Goal: Task Accomplishment & Management: Manage account settings

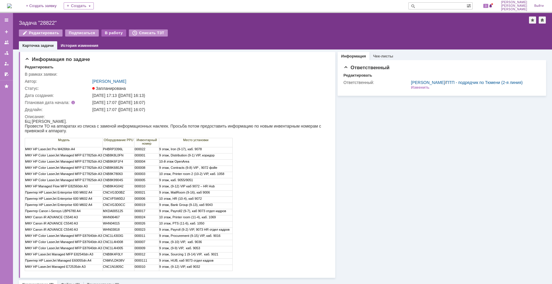
click at [111, 35] on div "В работу" at bounding box center [113, 32] width 25 height 7
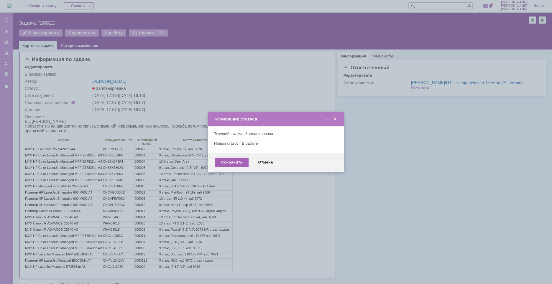
click at [238, 158] on div "Сохранить" at bounding box center [231, 162] width 33 height 9
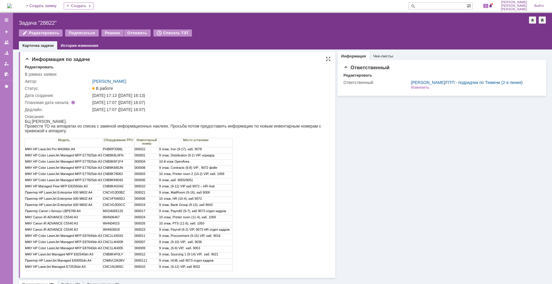
click at [118, 151] on td "PHBRP3396L" at bounding box center [119, 150] width 32 height 6
copy td "PHBRP3396L"
drag, startPoint x: 50, startPoint y: 128, endPoint x: 44, endPoint y: 128, distance: 5.9
click at [50, 127] on div "Провести ТО на аппаратах из списка с заменой информационных наклеек. Просьба по…" at bounding box center [174, 128] width 298 height 9
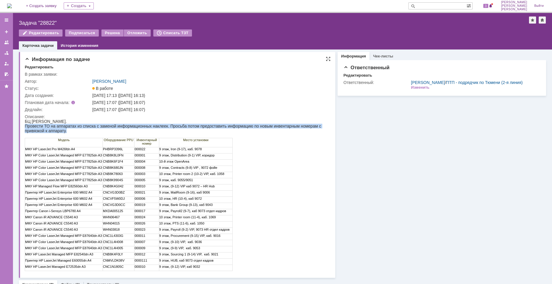
drag, startPoint x: 25, startPoint y: 126, endPoint x: 70, endPoint y: 132, distance: 45.5
click at [70, 132] on div "Провести ТО на аппаратах из списка с заменой информационных наклеек. Просьба по…" at bounding box center [174, 128] width 298 height 9
copy div "Провести ТО на аппаратах из списка с заменой информационных наклеек. Просьба по…"
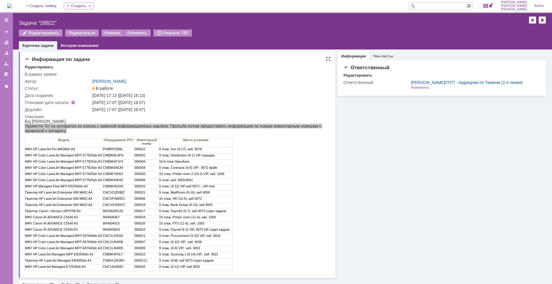
click at [147, 107] on td "[DATE] 17:07 ([DATE] 16:07)" at bounding box center [209, 109] width 236 height 7
drag, startPoint x: 158, startPoint y: 109, endPoint x: 127, endPoint y: 110, distance: 31.3
click at [127, 110] on div "[DATE] 17:07 ([DATE] 16:07)" at bounding box center [209, 109] width 234 height 5
copy div "[DATE] 16:07"
click at [42, 20] on div "Назад | Задача "28822" Задача "28822" Редактировать Подписаться Решена Отложить…" at bounding box center [282, 31] width 539 height 37
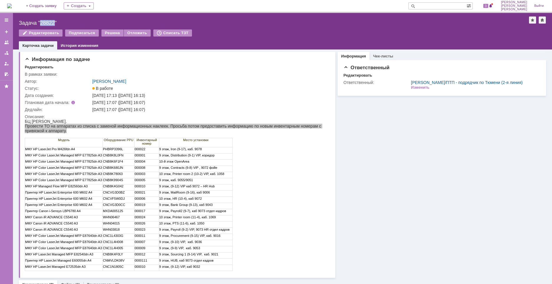
click at [42, 20] on div "Назад | Задача "28822" Задача "28822" Редактировать Подписаться Решена Отложить…" at bounding box center [282, 31] width 539 height 37
copy div "28822"
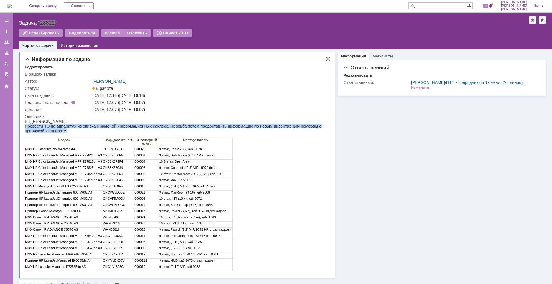
click at [117, 155] on td "CNB8K8L0FN" at bounding box center [119, 157] width 32 height 6
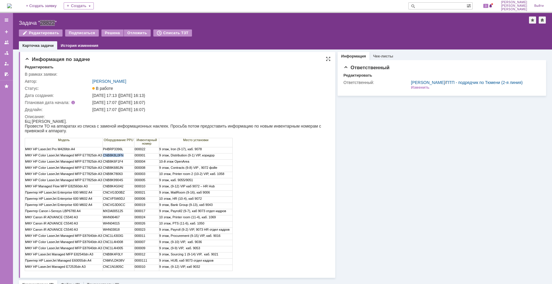
click at [117, 155] on td "CNB8K8L0FN" at bounding box center [119, 157] width 32 height 6
copy td "CNB8K8L0FN"
click at [44, 21] on div "Задача "28822"" at bounding box center [274, 23] width 510 height 6
drag, startPoint x: 165, startPoint y: 175, endPoint x: 137, endPoint y: 174, distance: 28.0
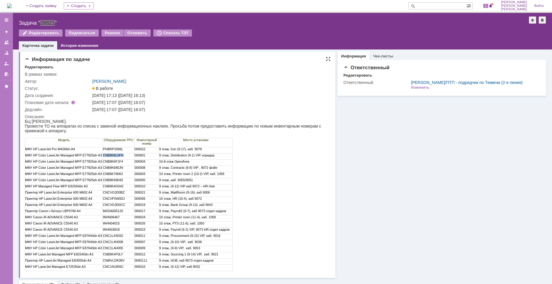
click at [161, 175] on td "10 этаж, Printer room 2 (10-2) VIP, каб. 1058" at bounding box center [196, 175] width 74 height 6
click at [108, 163] on td "CNB8K6F1F4" at bounding box center [119, 163] width 32 height 6
copy td "CNB8K6F1F4"
click at [118, 169] on td "CNB8K680JN" at bounding box center [119, 169] width 32 height 6
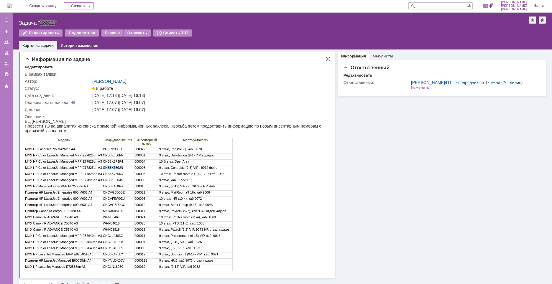
click at [118, 169] on td "CNB8K680JN" at bounding box center [119, 169] width 32 height 6
copy td "CNB8K680JN"
click at [48, 22] on div "Задача "28822"" at bounding box center [274, 23] width 510 height 6
click at [111, 174] on td "CNB8K78063" at bounding box center [119, 175] width 32 height 6
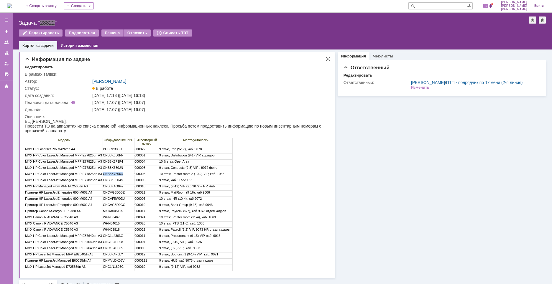
click at [111, 174] on td "CNB8K78063" at bounding box center [119, 175] width 32 height 6
copy td "CNB8K78063"
click at [117, 181] on td "CNB8K9904S" at bounding box center [119, 181] width 32 height 6
copy td "CNB8K9904S"
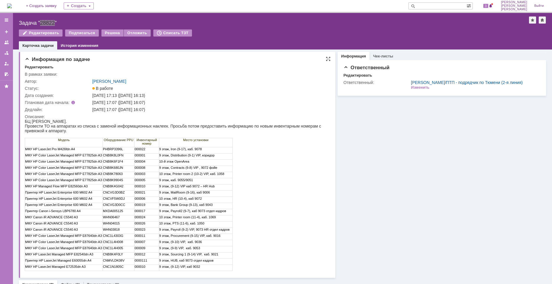
click at [112, 188] on td "CNB8K4G042" at bounding box center [119, 188] width 32 height 6
copy td "CNB8K4G042"
click at [121, 193] on td "CNCVG3D0BZ" at bounding box center [119, 194] width 32 height 6
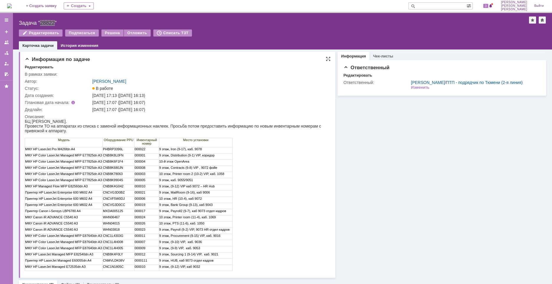
click at [117, 197] on td "CNCVF5W0DJ" at bounding box center [119, 200] width 32 height 6
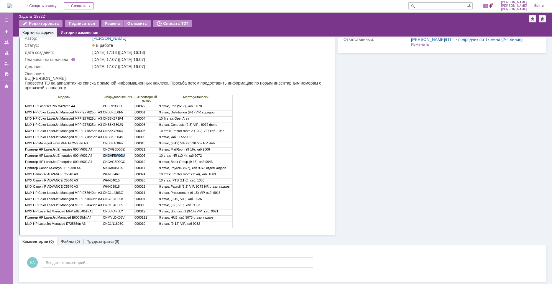
scroll to position [30, 0]
click at [314, 227] on div "Модель Оборудование PPU Инвентарный номер Место установки МФУ HP LaserJet Pro M…" at bounding box center [175, 159] width 300 height 138
click at [205, 171] on td "9 этаж, Payroll2 (9-7), каб 9073 отдел кадров" at bounding box center [196, 169] width 74 height 6
click at [119, 156] on td "CNCVF5W0DJ" at bounding box center [119, 157] width 32 height 6
click at [115, 156] on td "CNCVF5W0DJ" at bounding box center [119, 157] width 32 height 6
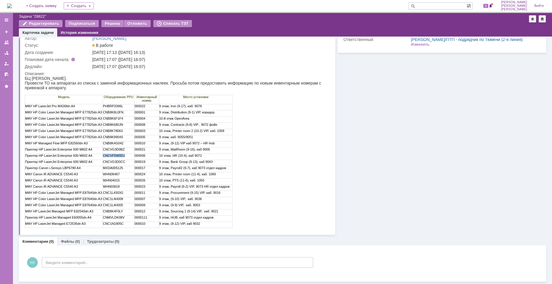
click at [115, 156] on td "CNCVF5W0DJ" at bounding box center [119, 157] width 32 height 6
click at [116, 107] on td "PHBRP3396L" at bounding box center [119, 107] width 32 height 6
click at [117, 113] on td "CNB8K8L0FN" at bounding box center [119, 114] width 32 height 6
click at [117, 121] on td "CNB8K6F1F4" at bounding box center [119, 120] width 32 height 6
click at [117, 126] on td "CNB8K680JN" at bounding box center [119, 126] width 32 height 6
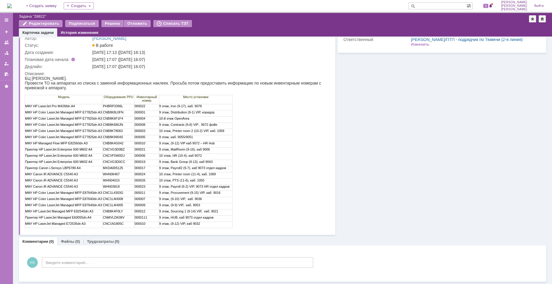
click at [117, 131] on td "CNB8K78063" at bounding box center [119, 132] width 32 height 6
click at [117, 137] on td "CNB8K9904S" at bounding box center [119, 138] width 32 height 6
click at [117, 143] on td "CNB8K4G042" at bounding box center [119, 145] width 32 height 6
click at [118, 150] on td "CNCVG3D0BZ" at bounding box center [119, 151] width 32 height 6
click at [119, 156] on td "CNCVF5W0DJ" at bounding box center [119, 157] width 32 height 6
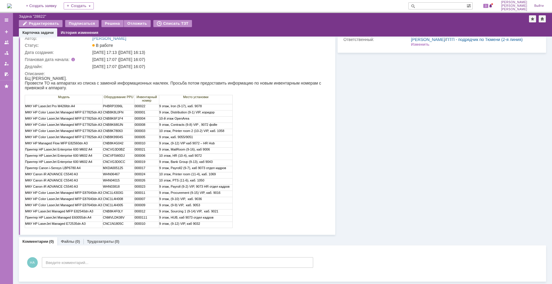
click at [120, 161] on td "CNCVG3D0CC" at bounding box center [119, 163] width 32 height 6
click at [114, 167] on td "MXDA005125" at bounding box center [119, 169] width 32 height 6
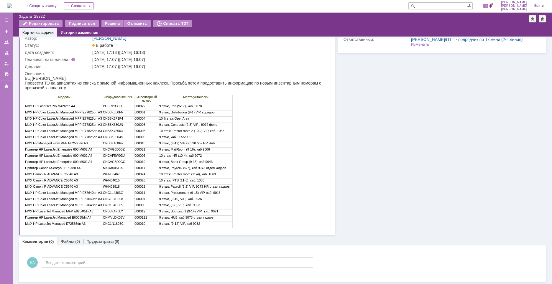
click at [108, 173] on td "WHN06467" at bounding box center [119, 176] width 32 height 6
click at [108, 181] on td "WHN04015" at bounding box center [119, 182] width 32 height 6
click at [110, 187] on td "WHN03818" at bounding box center [119, 188] width 32 height 6
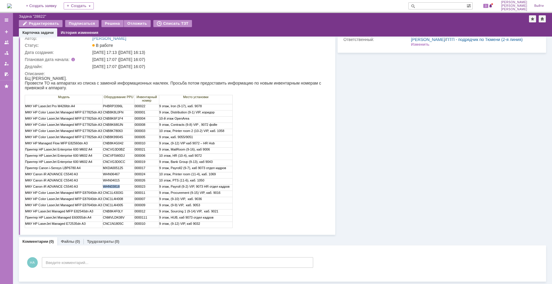
click at [110, 187] on td "WHN03818" at bounding box center [119, 188] width 32 height 6
click at [107, 192] on td "CNC1L4303G" at bounding box center [119, 194] width 32 height 6
click at [110, 198] on td "CNC1L4H008" at bounding box center [119, 200] width 32 height 6
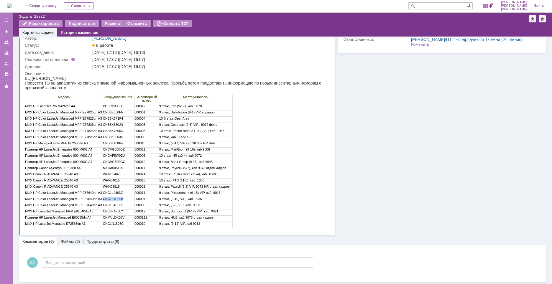
click at [117, 205] on td "CNC1L4H005" at bounding box center [119, 207] width 32 height 6
click at [118, 210] on td "CNB8K4F0LY" at bounding box center [119, 213] width 32 height 6
click at [115, 216] on td "CNMVLDK08V" at bounding box center [119, 219] width 32 height 6
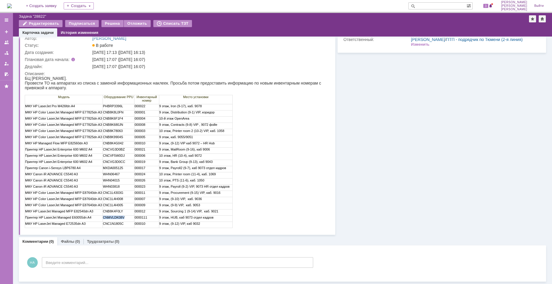
click at [115, 216] on td "CNMVLDK08V" at bounding box center [119, 219] width 32 height 6
click at [107, 221] on td "CNMVLDK08V" at bounding box center [119, 219] width 32 height 6
click at [113, 224] on td "CNC1N1805C" at bounding box center [119, 225] width 32 height 6
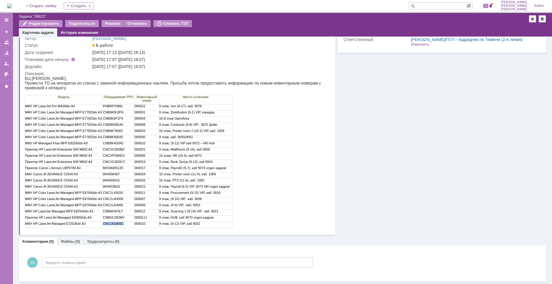
drag, startPoint x: 119, startPoint y: 124, endPoint x: 120, endPoint y: 117, distance: 7.1
click at [119, 124] on td "CNB8K680JN" at bounding box center [119, 126] width 32 height 6
click at [119, 106] on td "PHBRP3396L" at bounding box center [119, 107] width 32 height 6
click at [119, 111] on td "CNB8K8L0FN" at bounding box center [119, 114] width 32 height 6
click at [119, 115] on td "CNB8K8L0FN" at bounding box center [119, 114] width 32 height 6
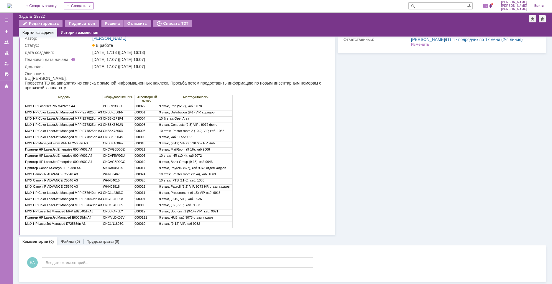
click at [118, 122] on td "CNB8K6F1F4" at bounding box center [119, 120] width 32 height 6
click at [117, 130] on td "CNB8K78063" at bounding box center [119, 132] width 32 height 6
click at [117, 136] on td "CNB8K9904S" at bounding box center [119, 138] width 32 height 6
click at [117, 142] on td "CNB8K4G042" at bounding box center [119, 145] width 32 height 6
click at [117, 148] on td "CNCVG3D0BZ" at bounding box center [119, 151] width 32 height 6
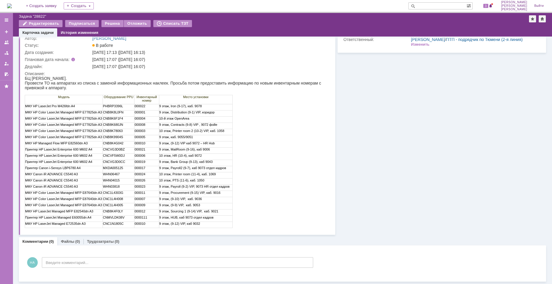
click at [117, 154] on td "CNCVF5W0DJ" at bounding box center [119, 157] width 32 height 6
click at [117, 161] on td "CNCVG3D0CC" at bounding box center [119, 163] width 32 height 6
click at [118, 168] on td "MXDA005125" at bounding box center [119, 169] width 32 height 6
click at [118, 173] on td "WHN06467" at bounding box center [119, 176] width 32 height 6
click at [116, 180] on td "WHN04015" at bounding box center [119, 182] width 32 height 6
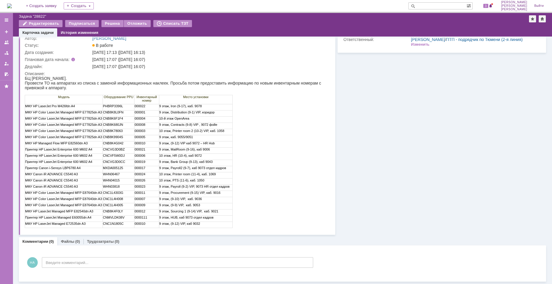
click at [116, 186] on td "WHN03818" at bounding box center [119, 188] width 32 height 6
drag, startPoint x: 117, startPoint y: 191, endPoint x: 117, endPoint y: 196, distance: 5.0
click at [117, 192] on td "CNC1L4303G" at bounding box center [119, 194] width 32 height 6
click at [117, 198] on td "CNC1L4H008" at bounding box center [119, 200] width 32 height 6
click at [118, 206] on td "CNC1L4H005" at bounding box center [119, 207] width 32 height 6
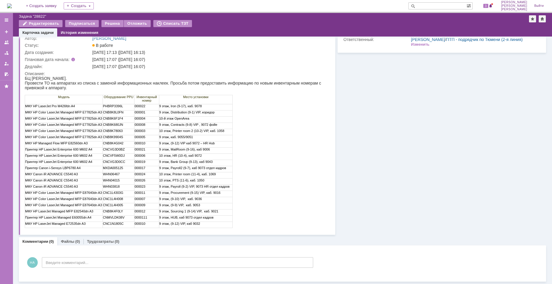
click at [118, 211] on td "CNB8K4F0LY" at bounding box center [119, 213] width 32 height 6
click at [116, 219] on td "CNMVLDK08V" at bounding box center [119, 219] width 32 height 6
drag, startPoint x: 118, startPoint y: 226, endPoint x: 130, endPoint y: 227, distance: 11.9
click at [119, 226] on td "CNC1N1805C" at bounding box center [119, 225] width 32 height 6
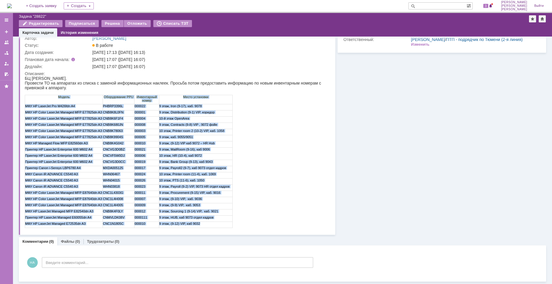
drag, startPoint x: 191, startPoint y: 224, endPoint x: 30, endPoint y: 99, distance: 204.1
click at [30, 99] on tbody "Модель Оборудование PPU Инвентарный номер Место установки МФУ HP LaserJet Pro M…" at bounding box center [129, 161] width 208 height 133
click at [255, 160] on div "Модель Оборудование PPU Инвентарный номер Место установки МФУ HP LaserJet Pro M…" at bounding box center [175, 159] width 300 height 138
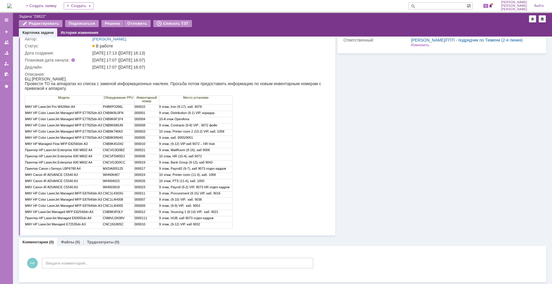
scroll to position [0, 0]
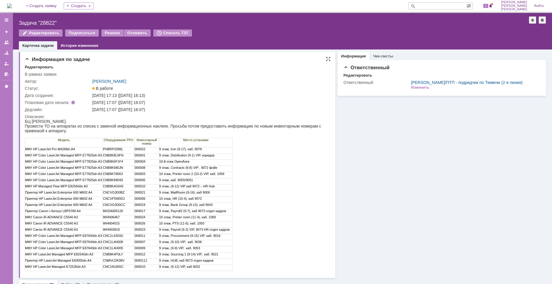
click at [242, 106] on td "[DATE] 17:07 ([DATE] 16:07)" at bounding box center [209, 109] width 236 height 7
click at [269, 191] on div "Модель Оборудование PPU Инвентарный номер Место установки МФУ HP LaserJet Pro M…" at bounding box center [175, 202] width 300 height 138
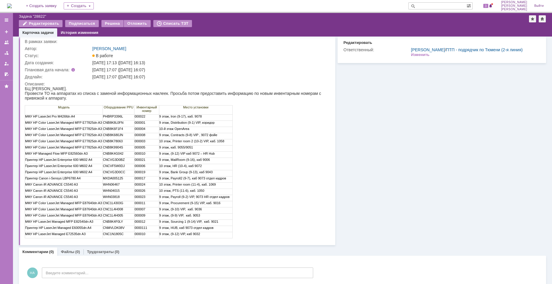
scroll to position [29, 0]
